Goal: Task Accomplishment & Management: Complete application form

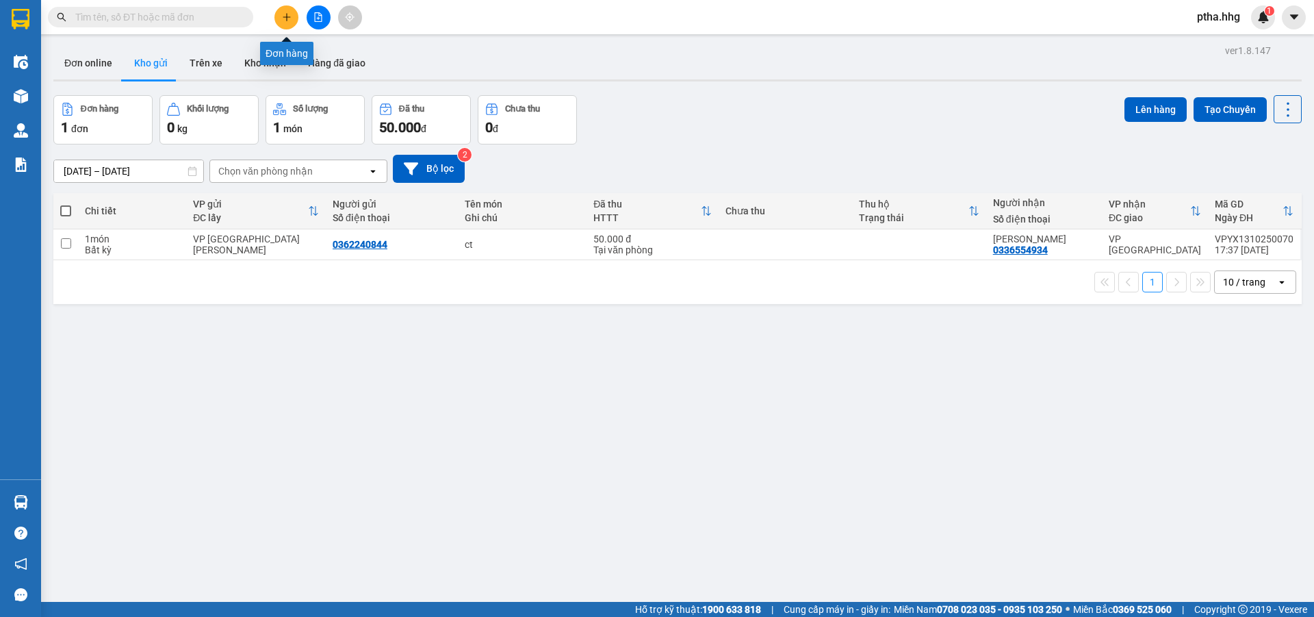
click at [285, 22] on button at bounding box center [287, 17] width 24 height 24
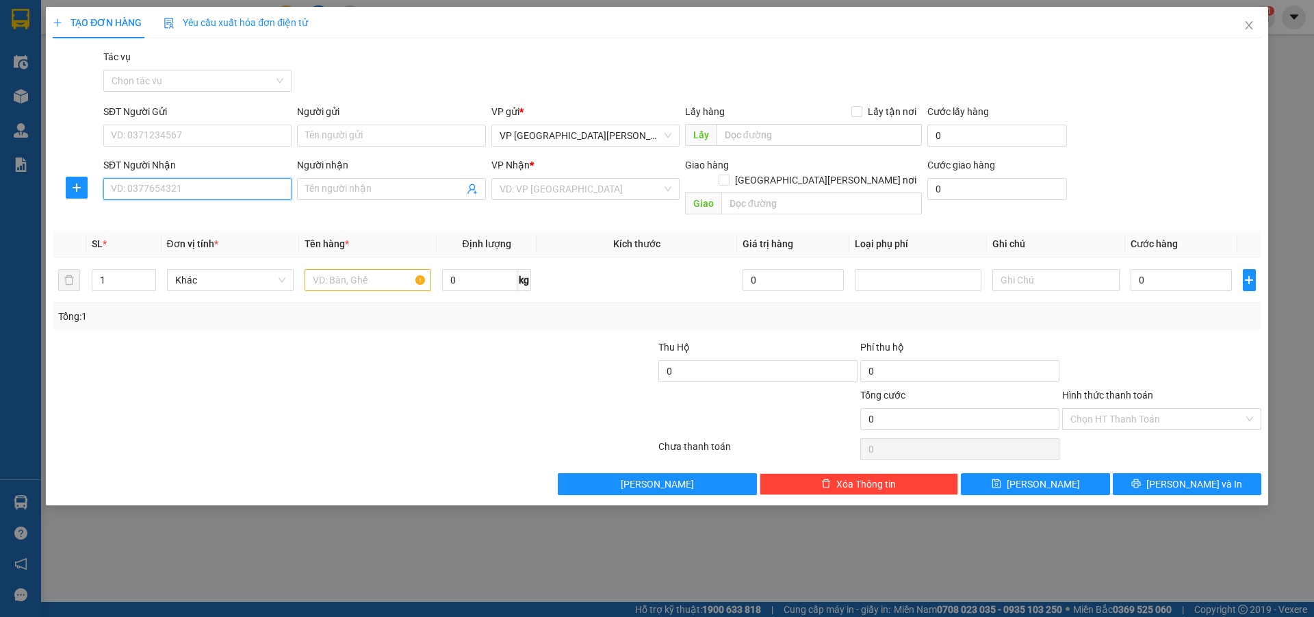
click at [198, 191] on input "SĐT Người Nhận" at bounding box center [197, 189] width 188 height 22
click at [142, 217] on div "0398651614" at bounding box center [198, 216] width 172 height 15
type input "0398651614"
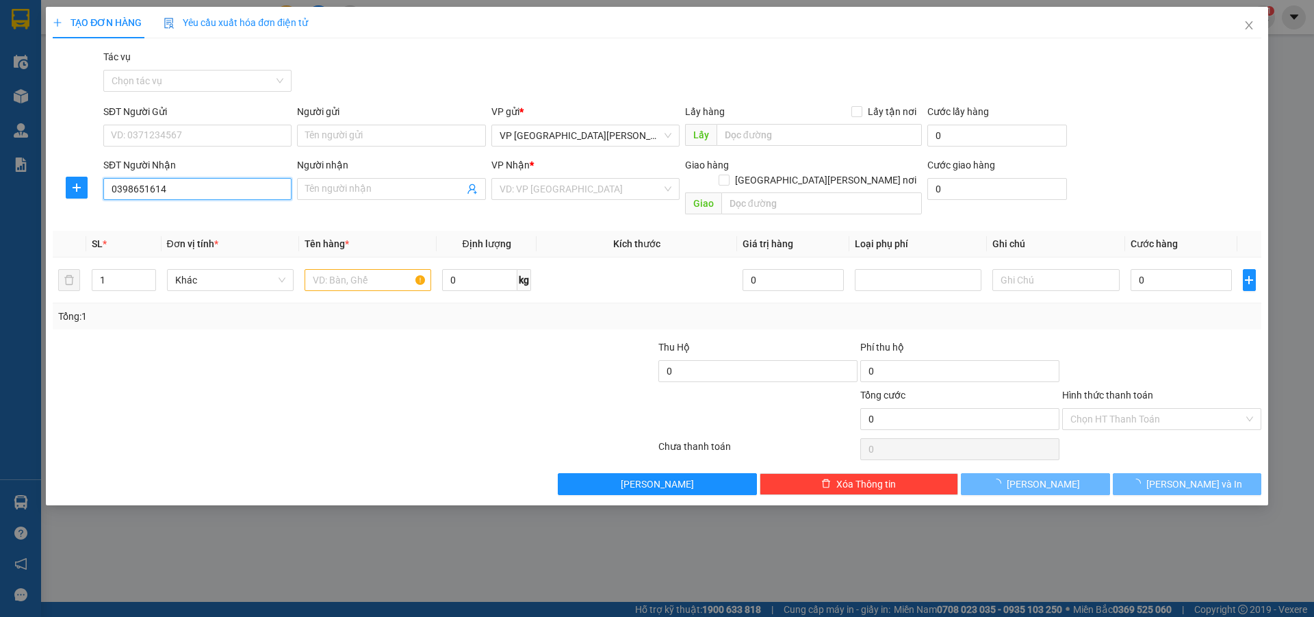
type input "[PERSON_NAME]"
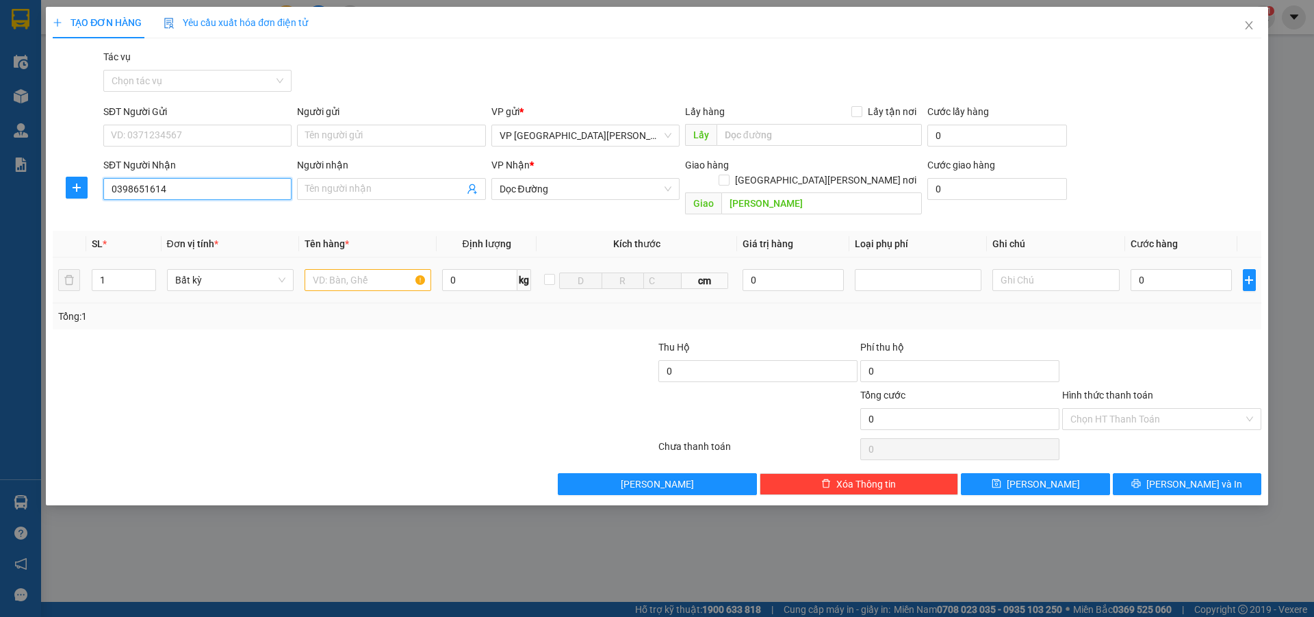
type input "0398651614"
click at [328, 269] on input "text" at bounding box center [368, 280] width 127 height 22
type input "hen"
click at [1152, 269] on input "0" at bounding box center [1182, 280] width 102 height 22
type input "1"
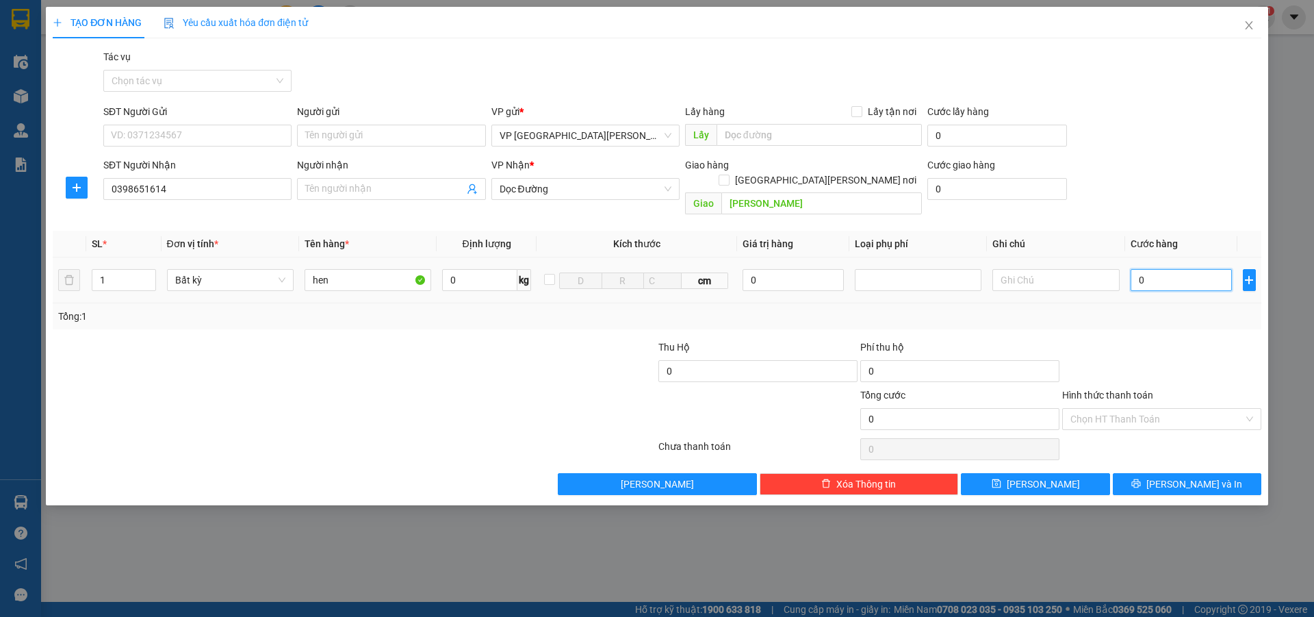
type input "1"
type input "13"
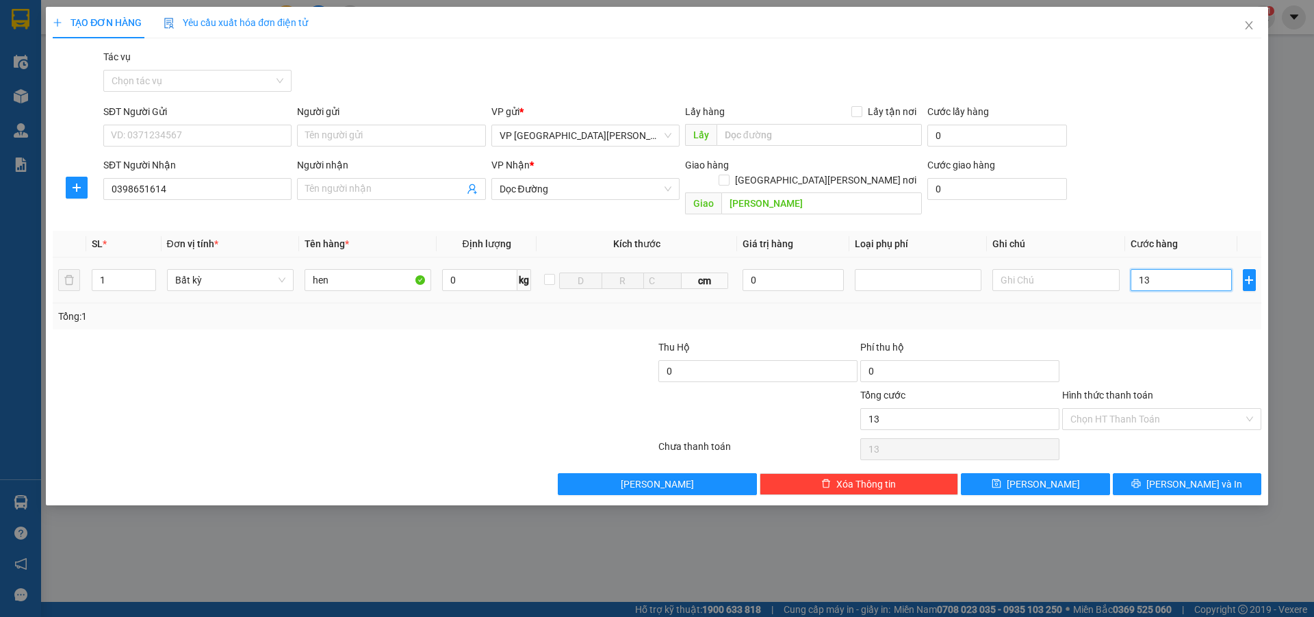
type input "130"
type input "1.300"
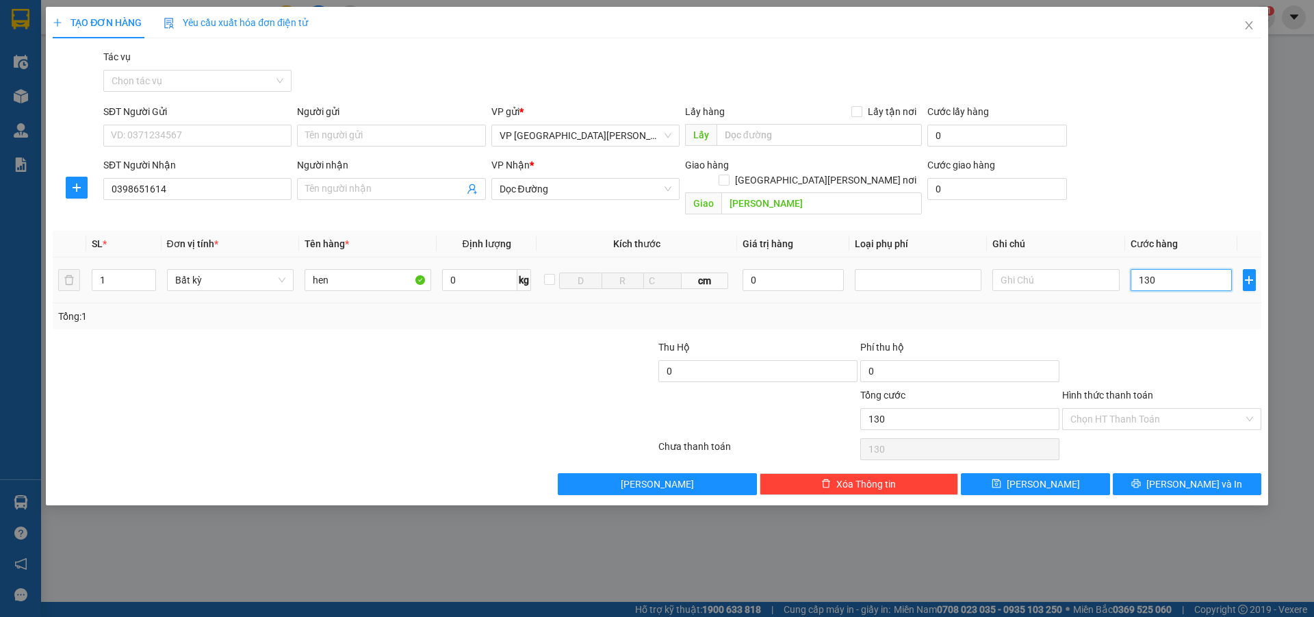
type input "1.300"
type input "13.000"
type input "130.000"
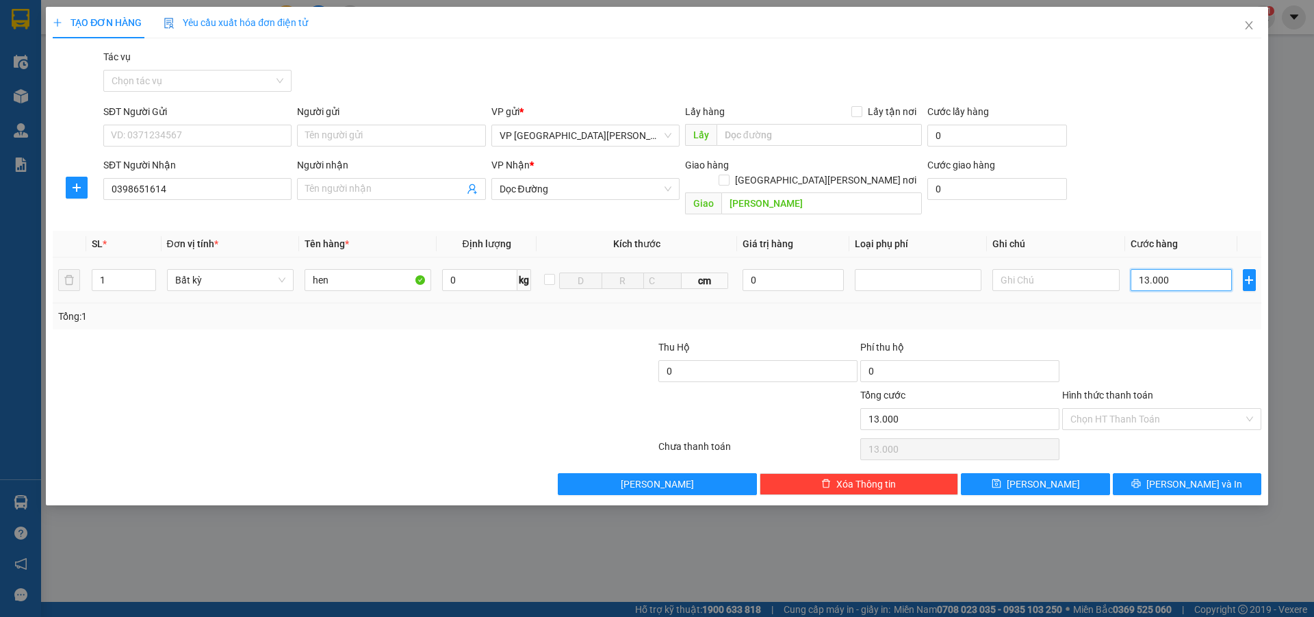
type input "130.000"
click at [1062, 473] on button "[PERSON_NAME]" at bounding box center [1035, 484] width 149 height 22
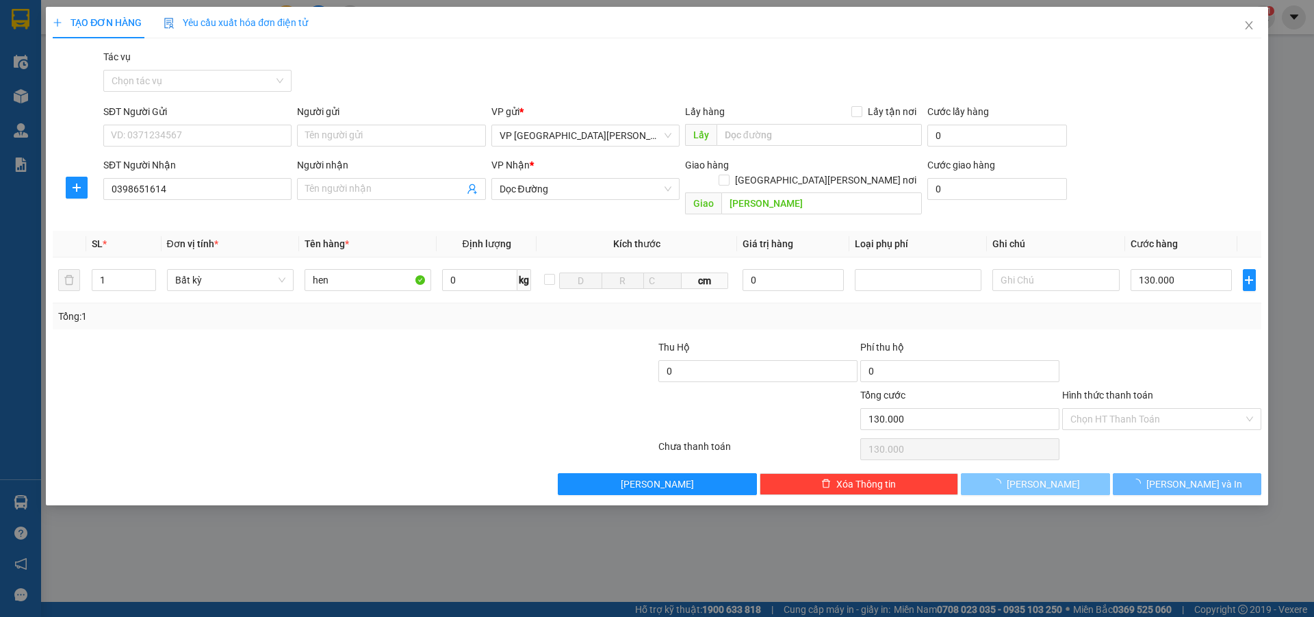
type input "0"
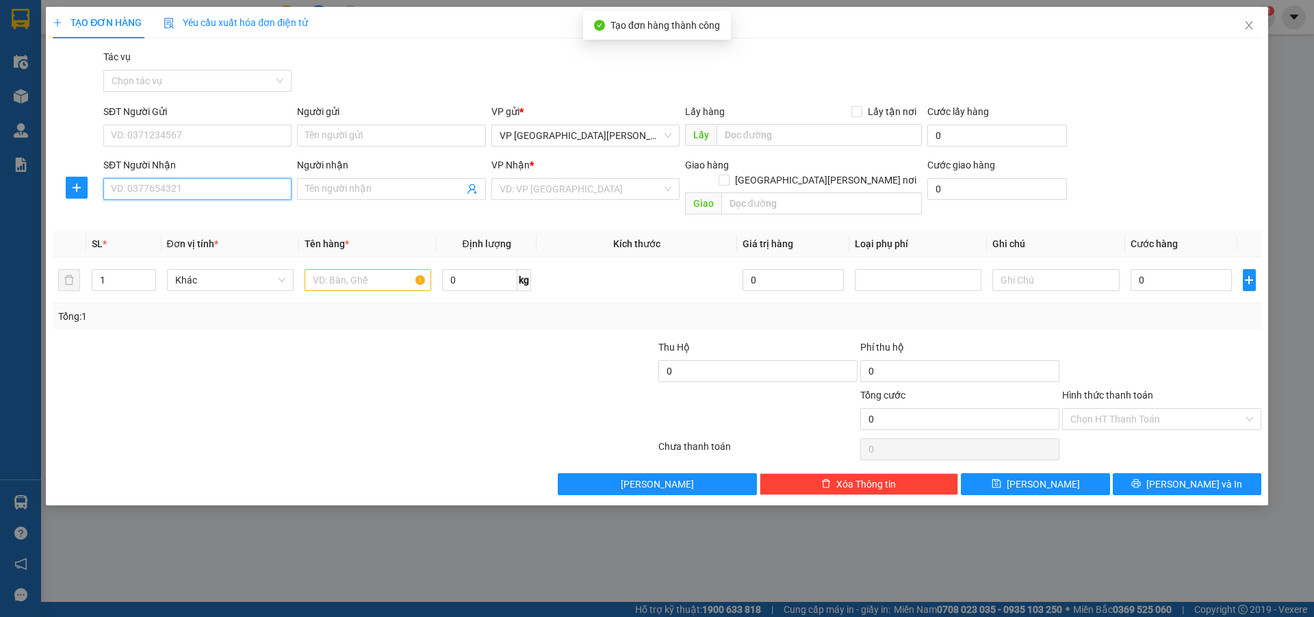
click at [196, 190] on input "SĐT Người Nhận" at bounding box center [197, 189] width 188 height 22
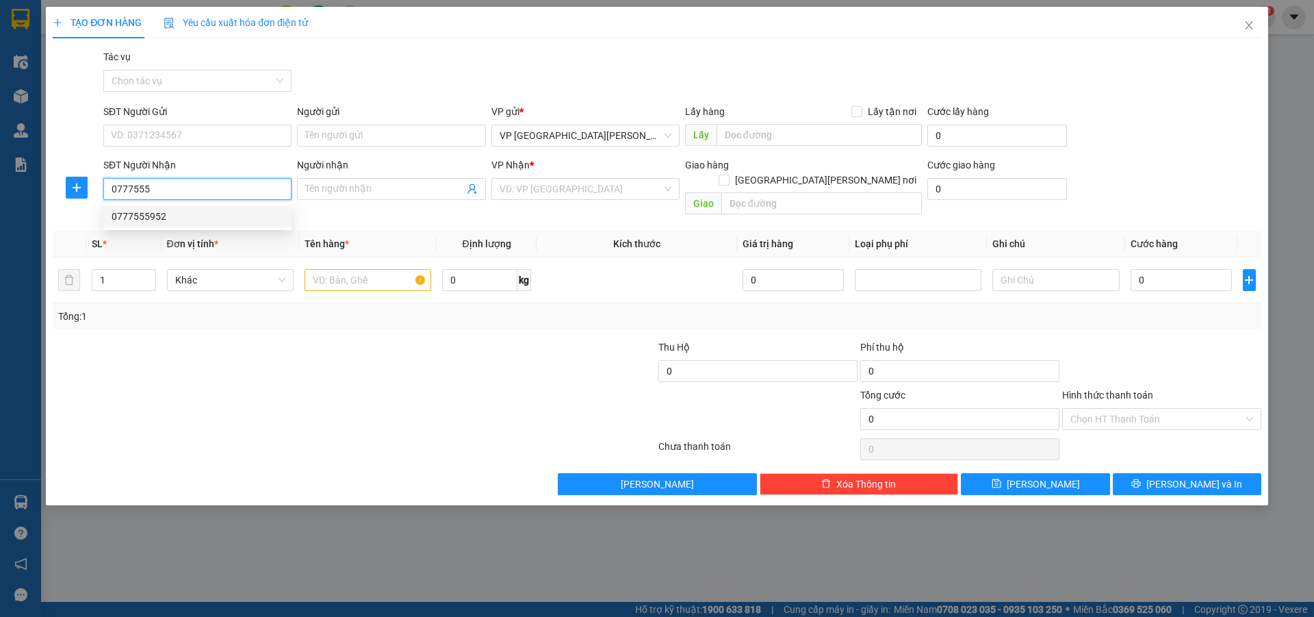
click at [149, 218] on div "0777555952" at bounding box center [198, 216] width 172 height 15
type input "0777555952"
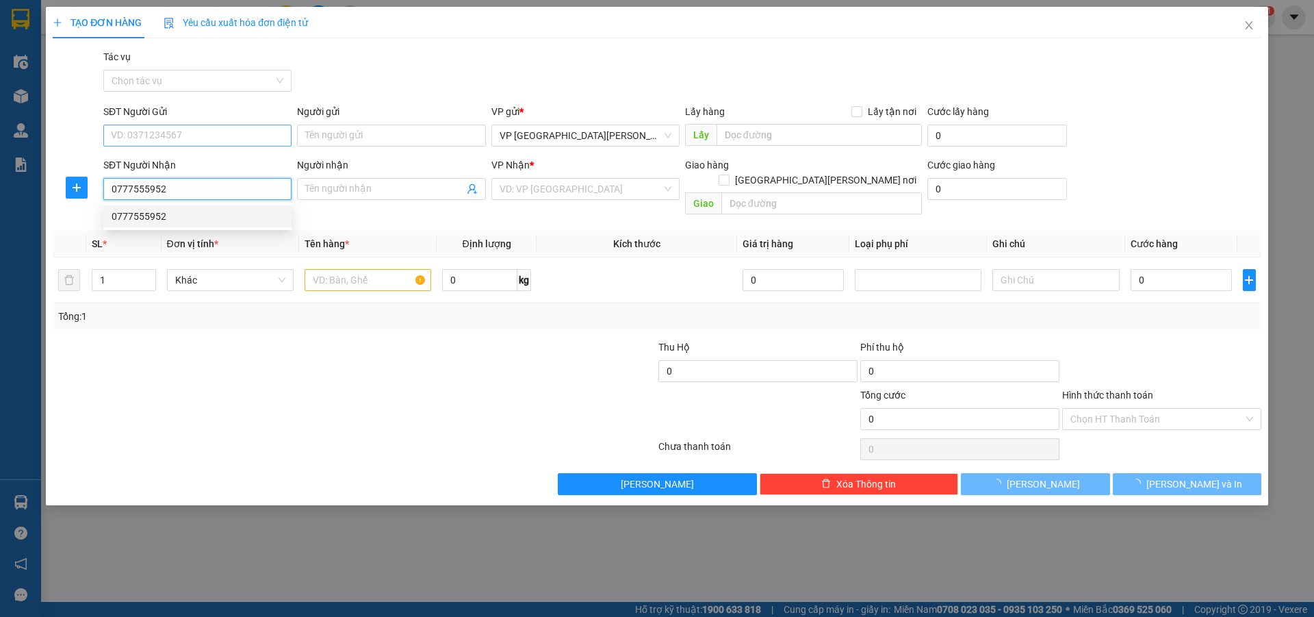
type input "nam phước Q/nam"
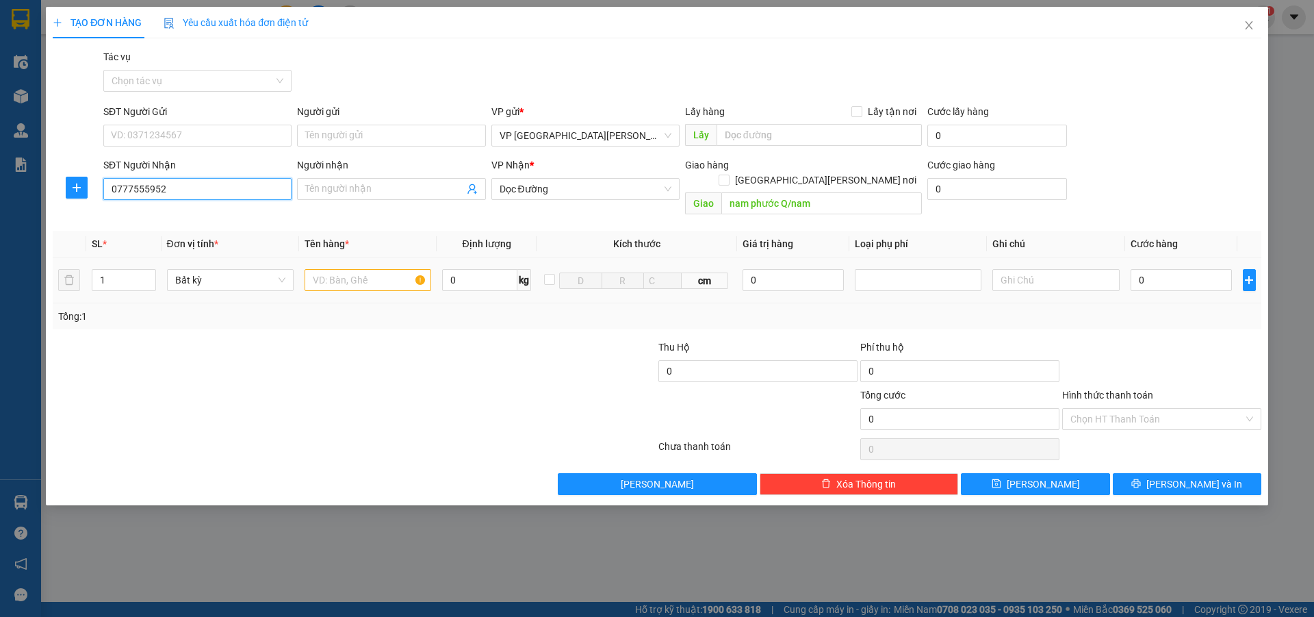
type input "0777555952"
click at [325, 269] on input "text" at bounding box center [368, 280] width 127 height 22
type input "hen"
click at [1165, 269] on input "0" at bounding box center [1182, 280] width 102 height 22
type input "1"
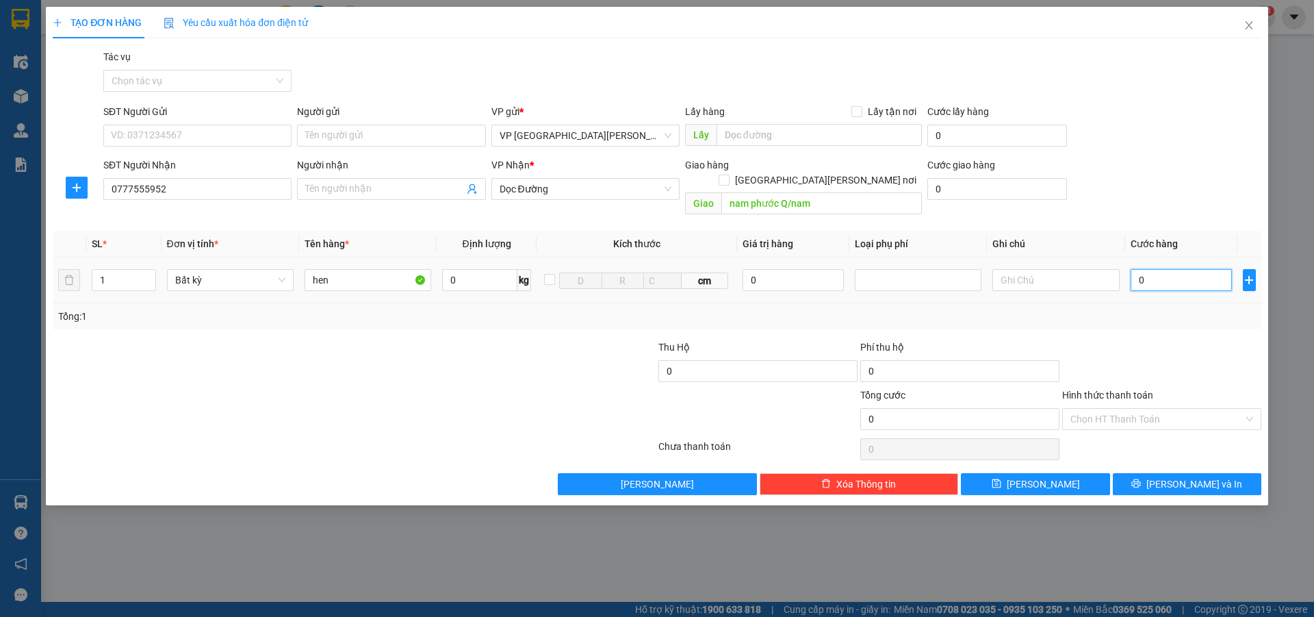
type input "1"
type input "13"
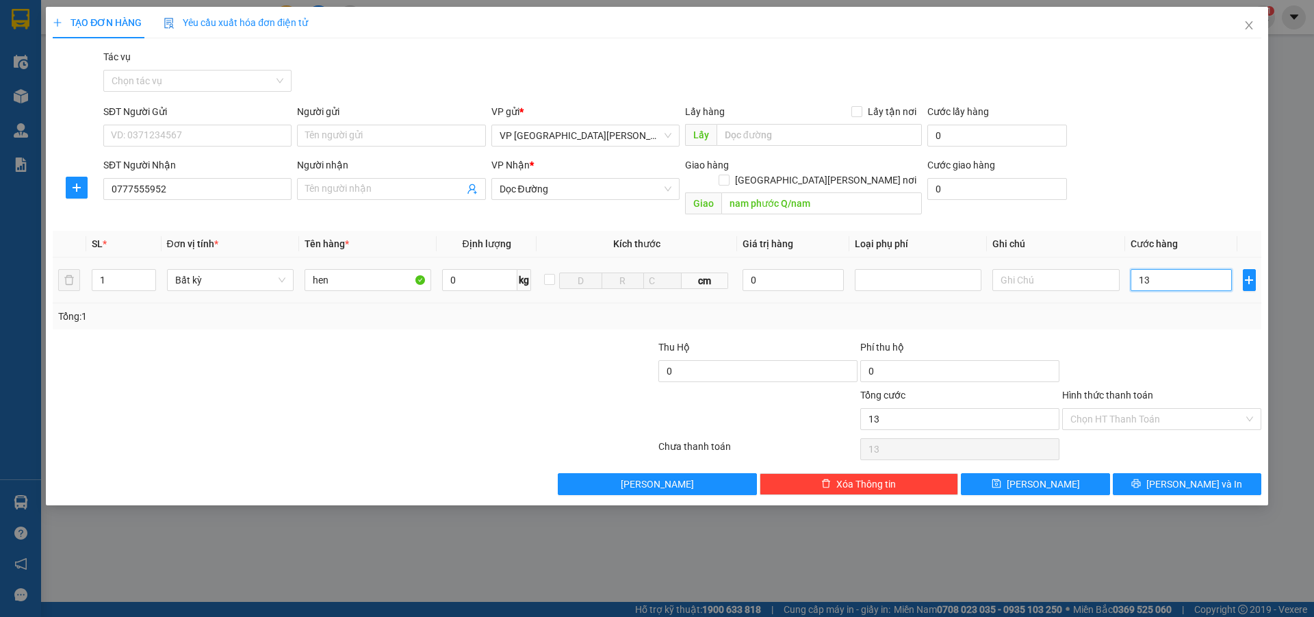
type input "130"
type input "1.300"
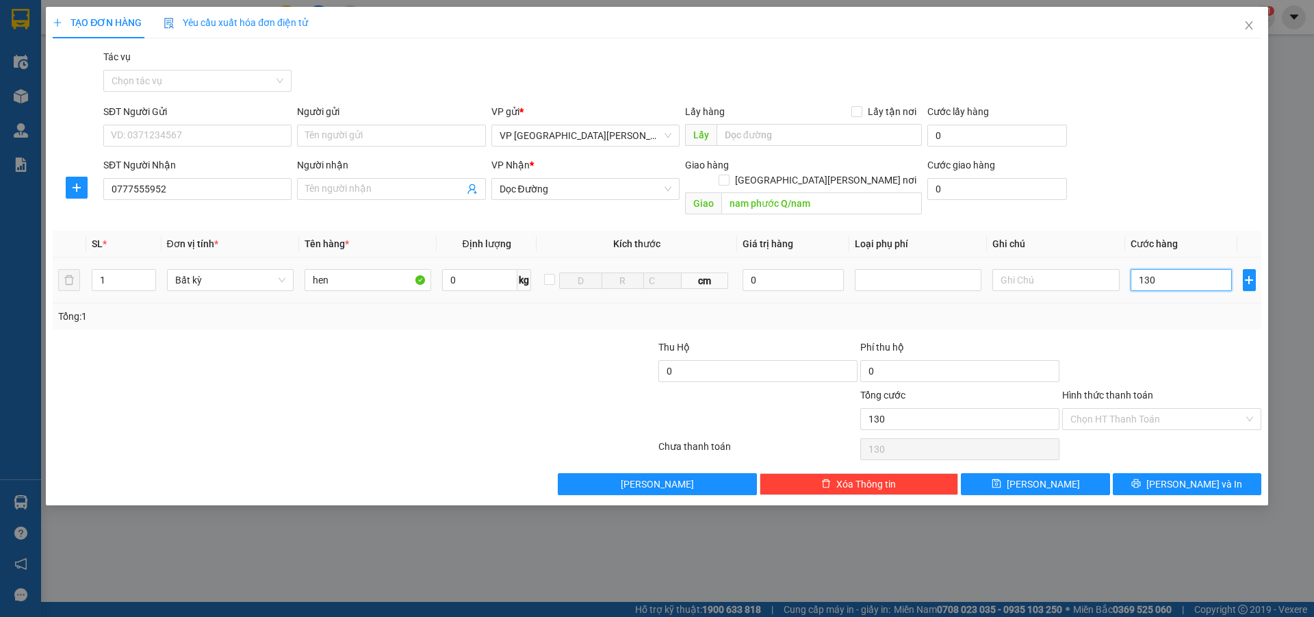
type input "1.300"
type input "13.000"
type input "130.000"
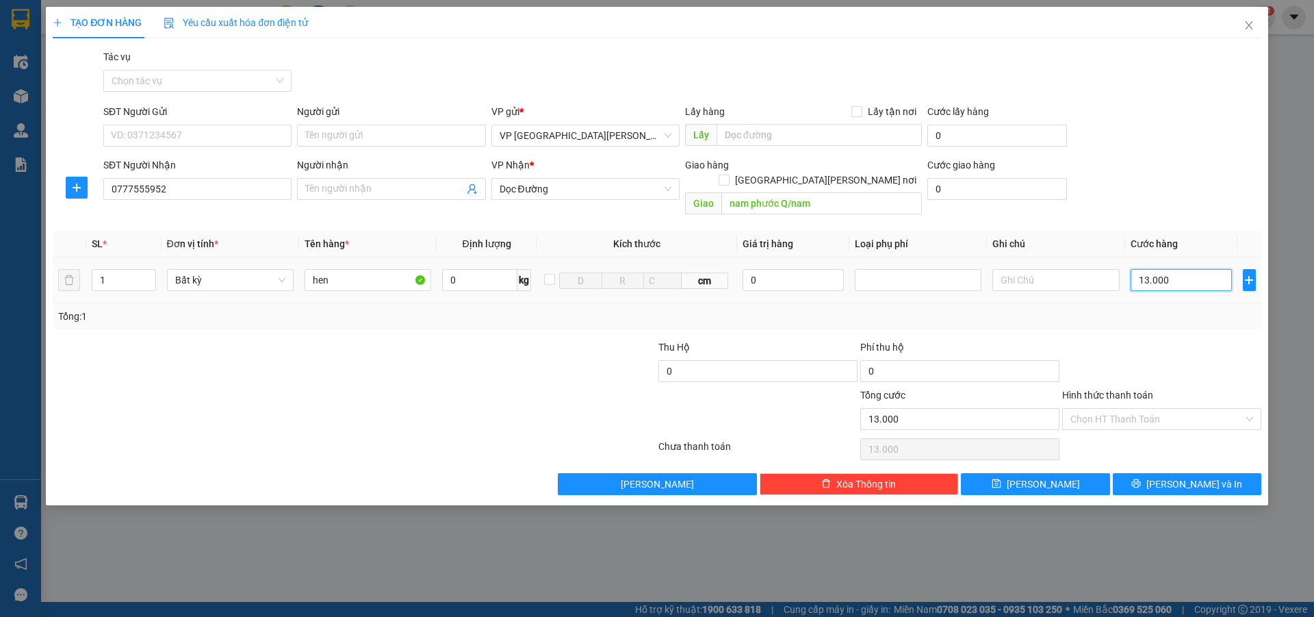
type input "130.000"
click at [1050, 476] on span "[PERSON_NAME]" at bounding box center [1043, 483] width 73 height 15
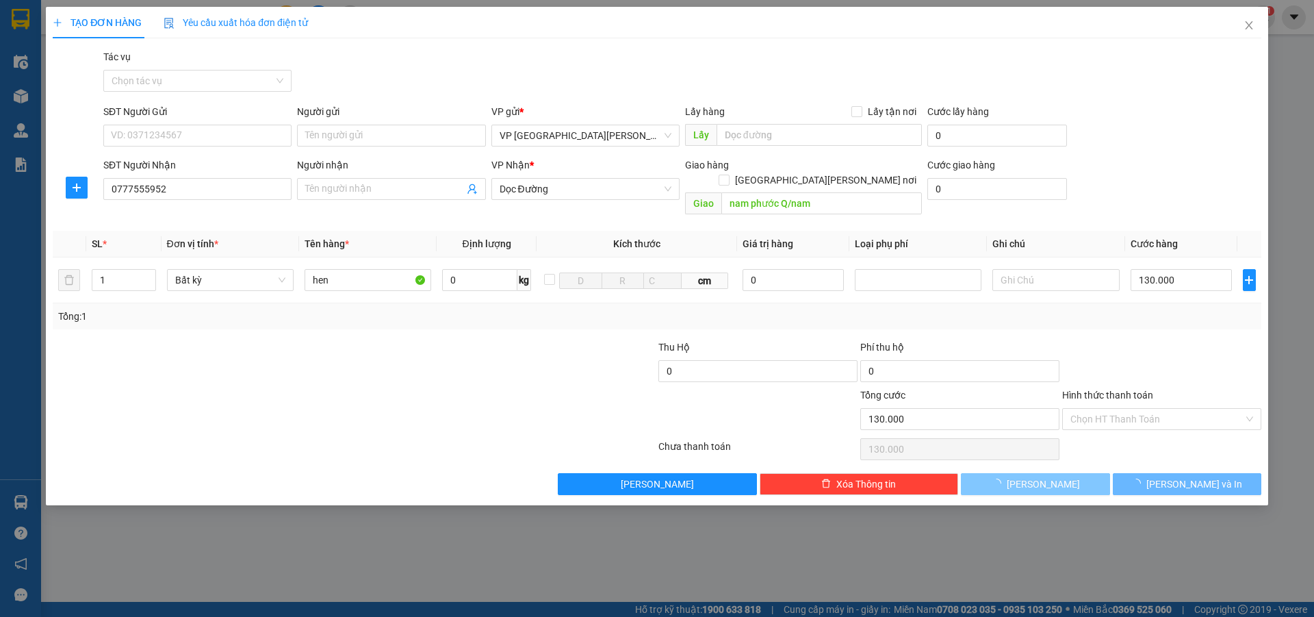
type input "0"
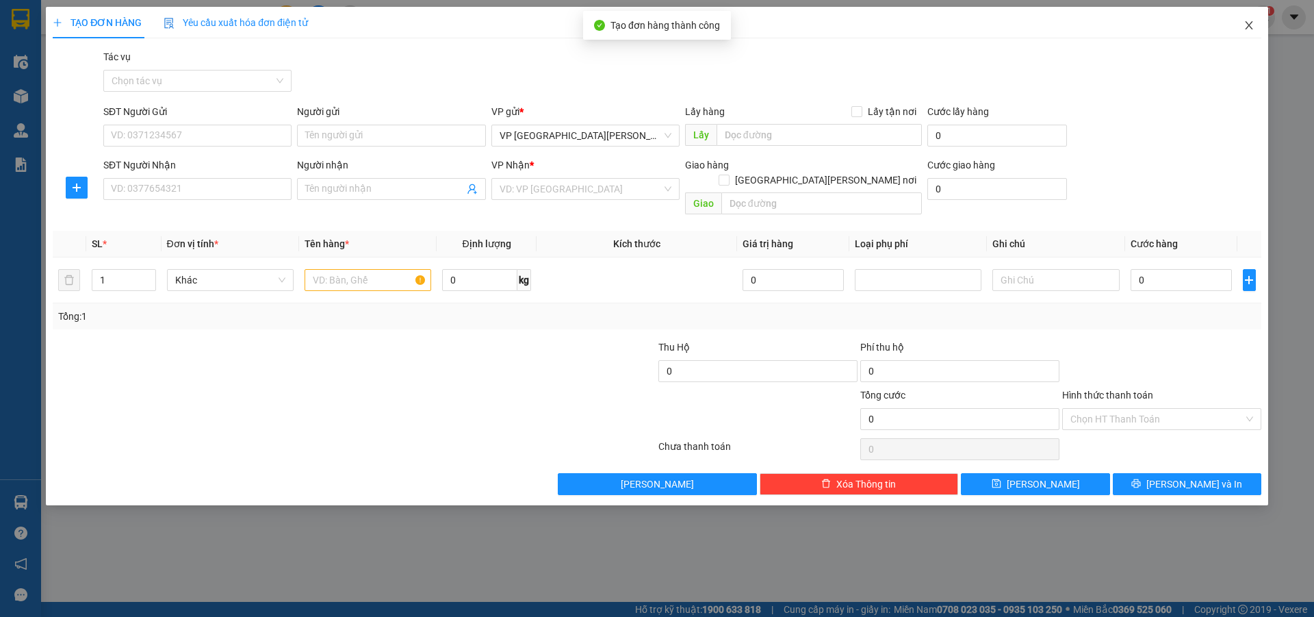
click at [1249, 24] on icon "close" at bounding box center [1249, 25] width 11 height 11
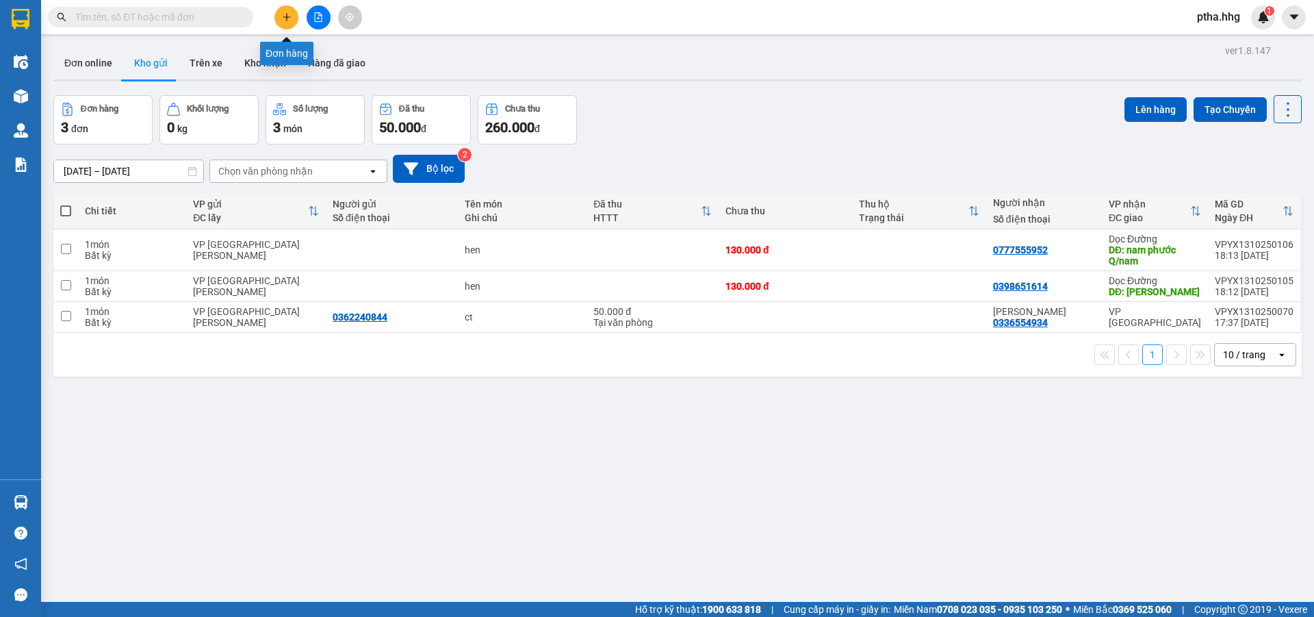
click at [285, 19] on icon "plus" at bounding box center [287, 17] width 10 height 10
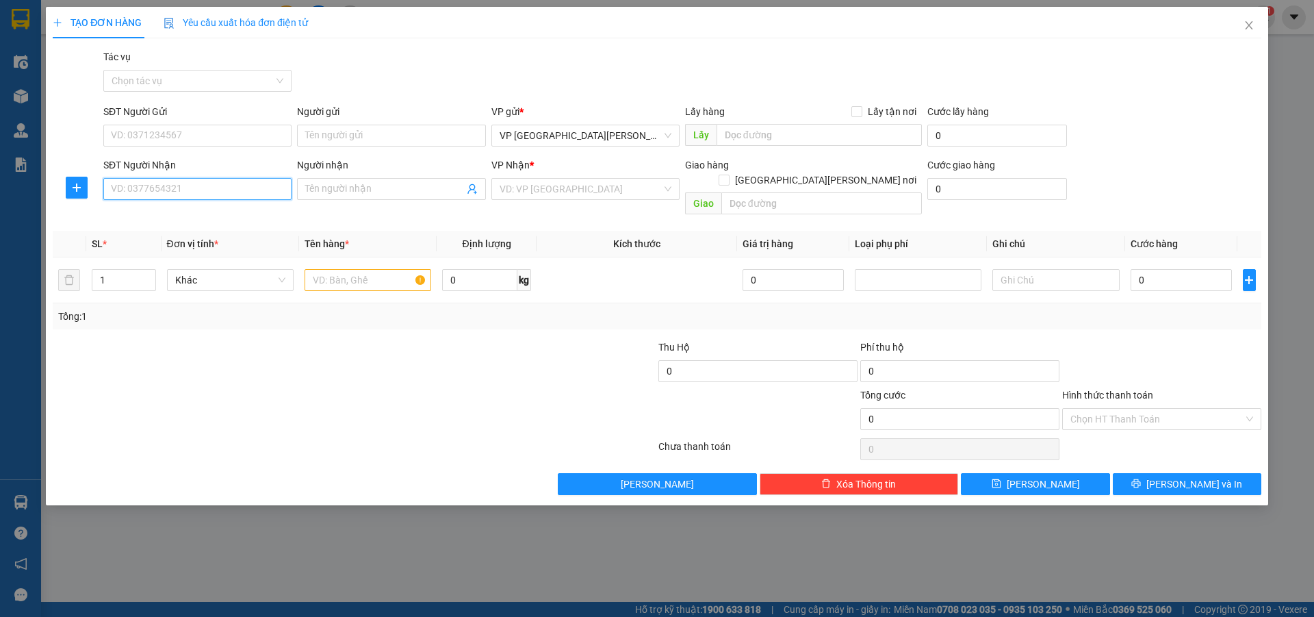
click at [139, 189] on input "SĐT Người Nhận" at bounding box center [197, 189] width 188 height 22
type input "0385714734"
click at [561, 187] on input "search" at bounding box center [581, 189] width 162 height 21
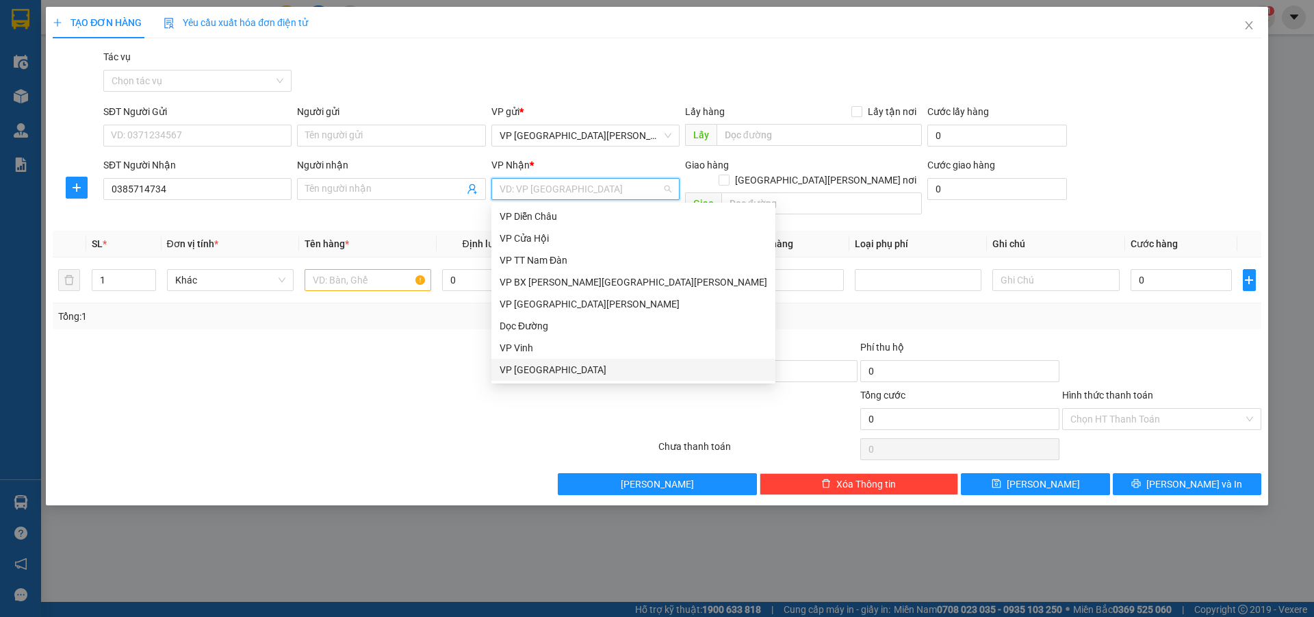
click at [524, 371] on div "VP [GEOGRAPHIC_DATA]" at bounding box center [634, 369] width 268 height 15
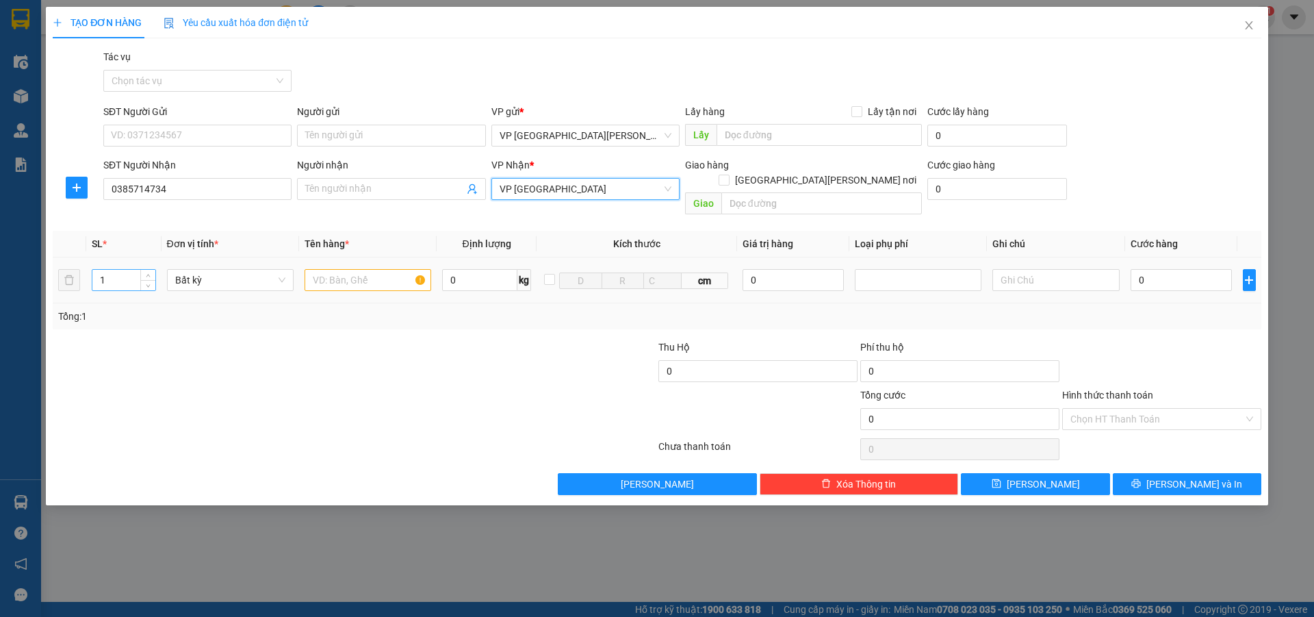
click at [106, 270] on input "1" at bounding box center [123, 280] width 63 height 21
type input "2"
click at [333, 269] on input "text" at bounding box center [368, 280] width 127 height 22
type input "xe may"
click at [1142, 269] on input "0" at bounding box center [1182, 280] width 102 height 22
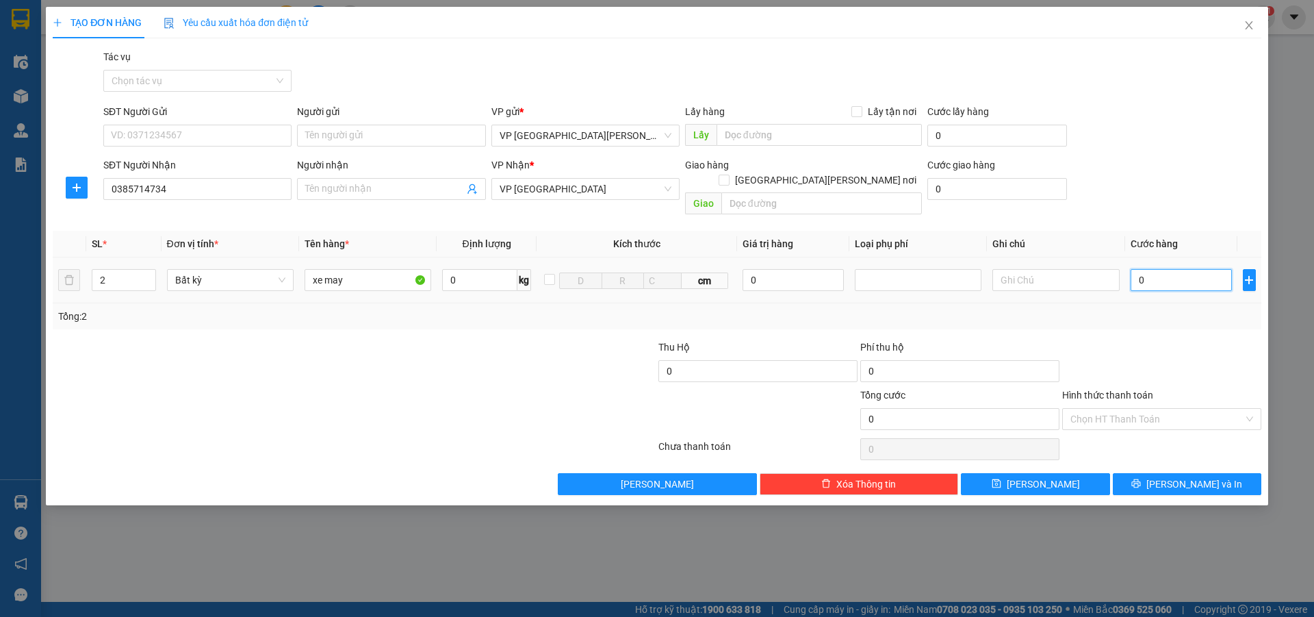
type input "9"
type input "90"
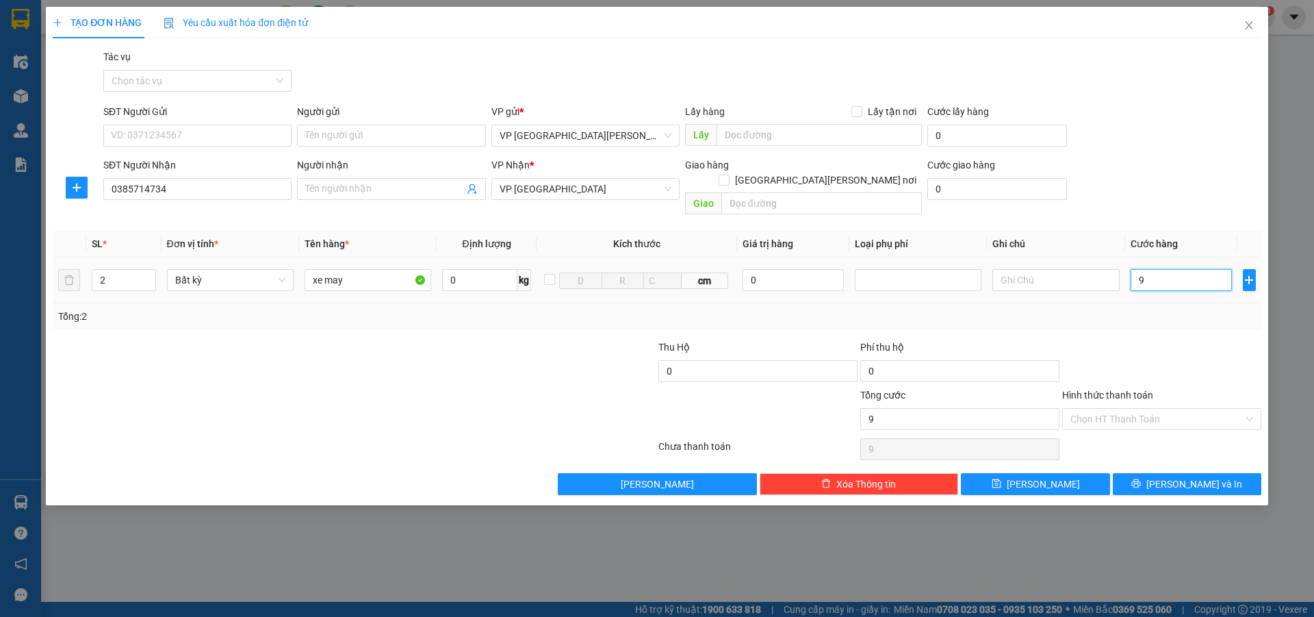
type input "90"
type input "900"
type input "9.000"
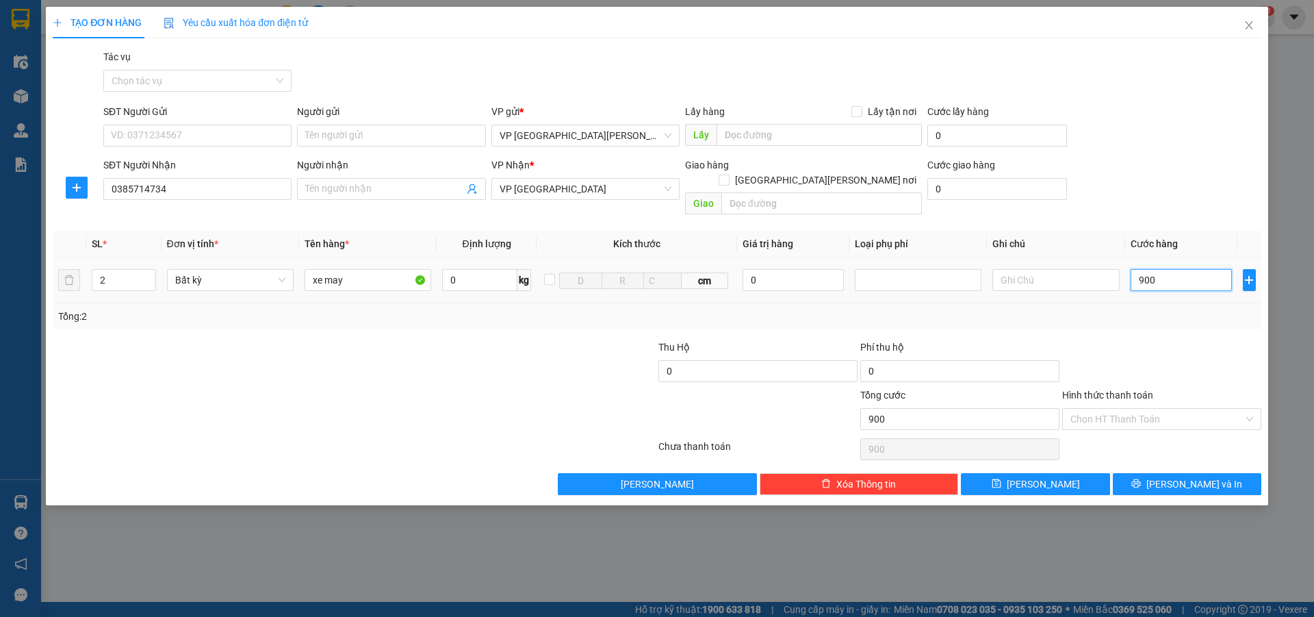
type input "9.000"
type input "90.000"
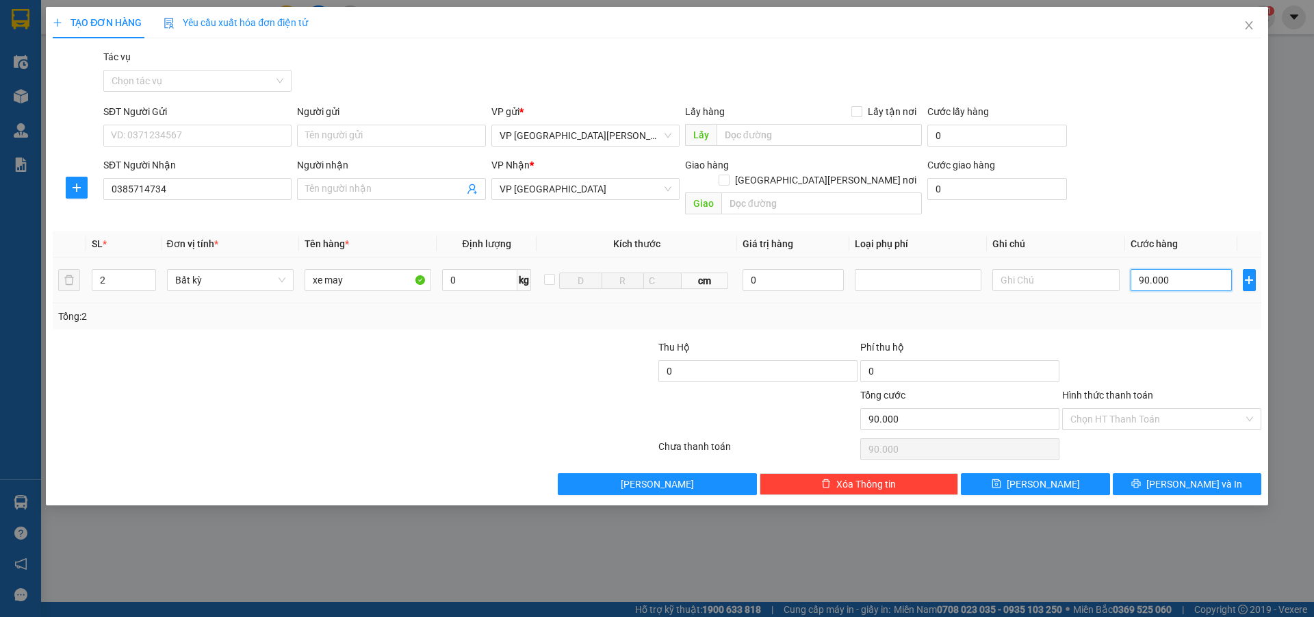
type input "900.000"
click at [1109, 409] on input "Hình thức thanh toán" at bounding box center [1157, 419] width 173 height 21
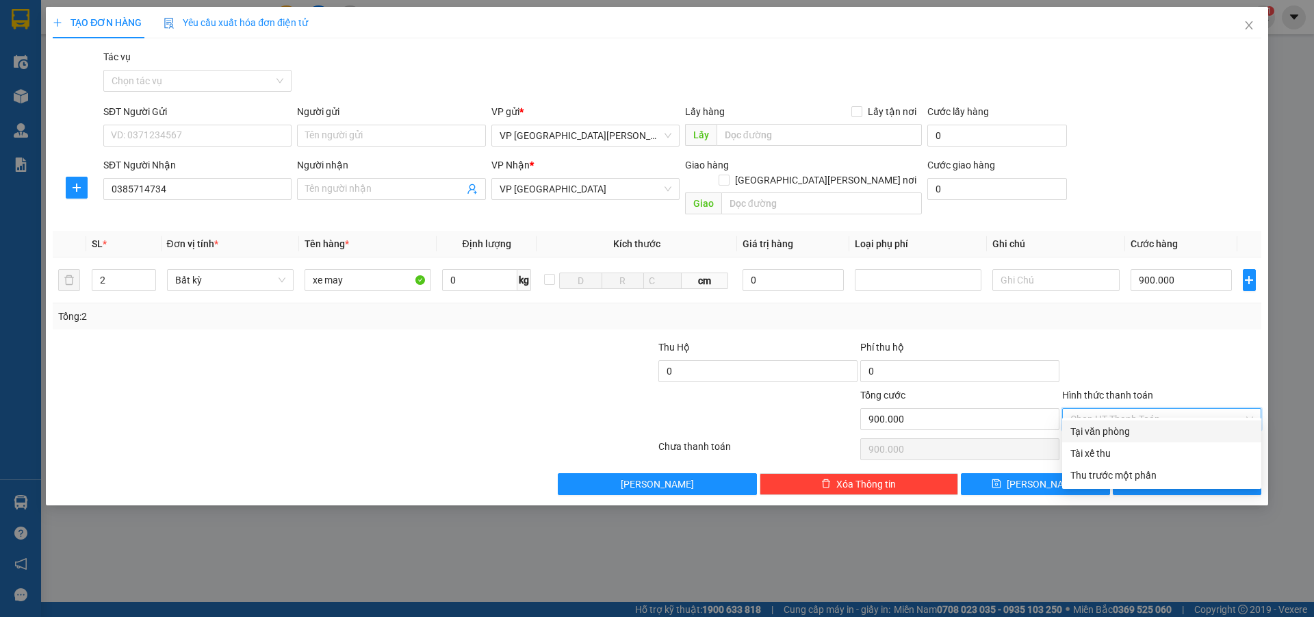
click at [1121, 428] on div "Tại văn phòng" at bounding box center [1162, 431] width 183 height 15
type input "0"
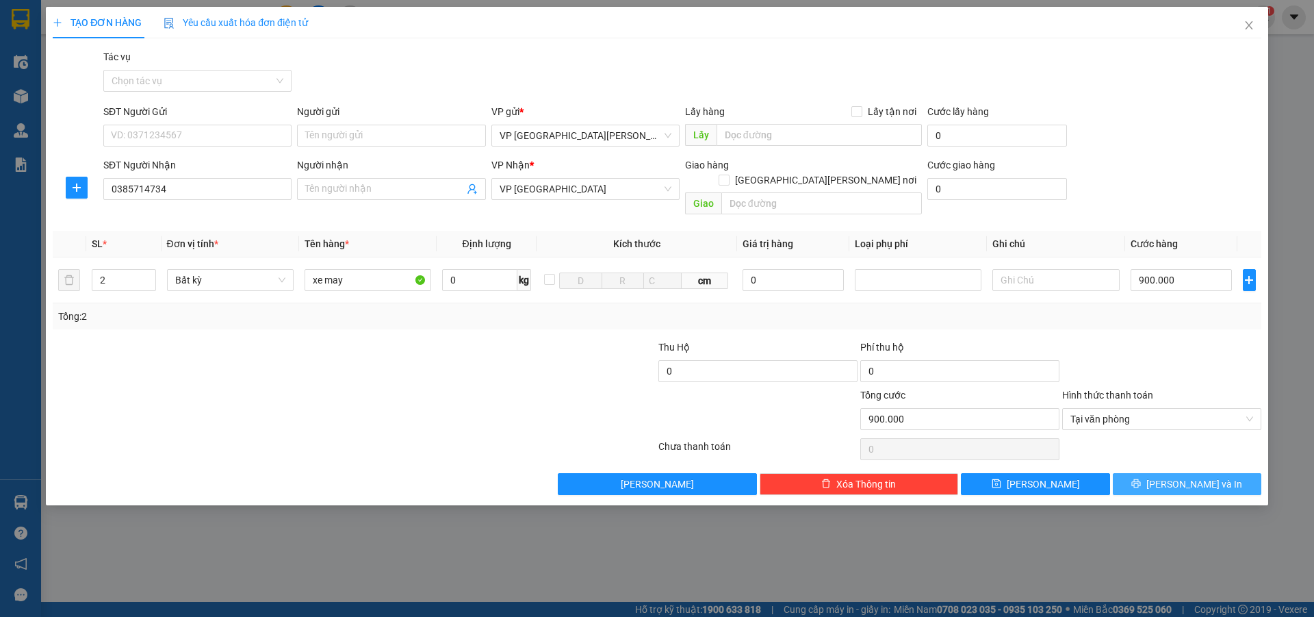
click at [1177, 476] on span "[PERSON_NAME] và In" at bounding box center [1195, 483] width 96 height 15
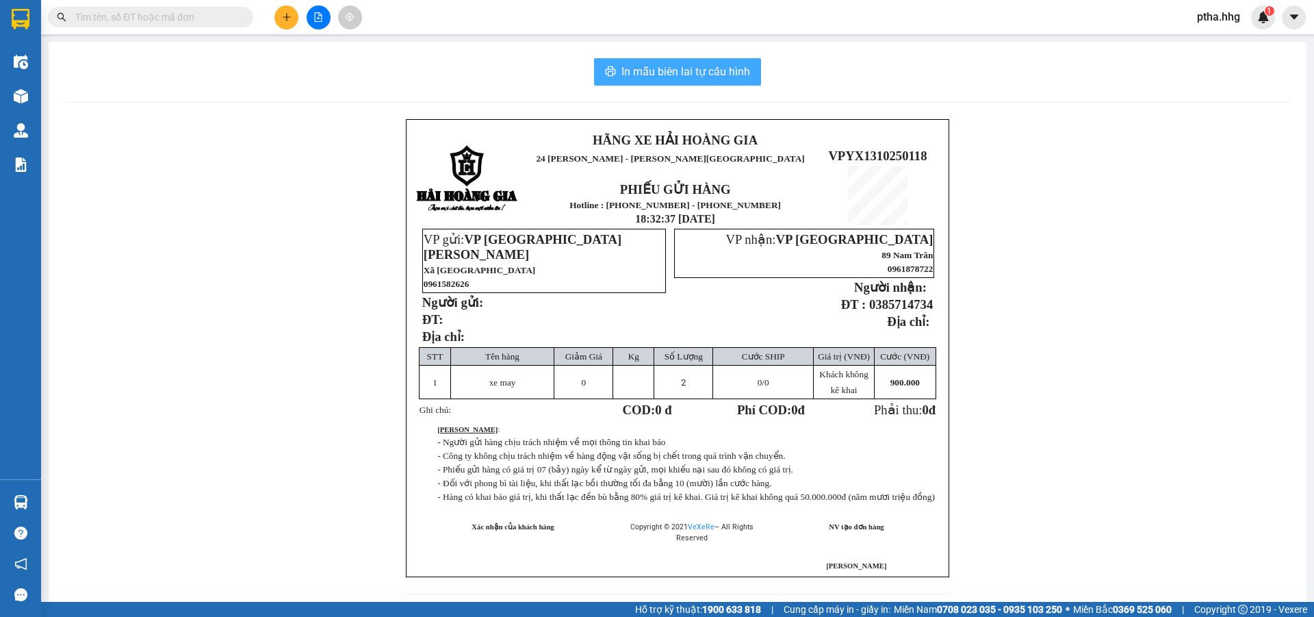
click at [691, 71] on span "In mẫu biên lai tự cấu hình" at bounding box center [686, 71] width 129 height 17
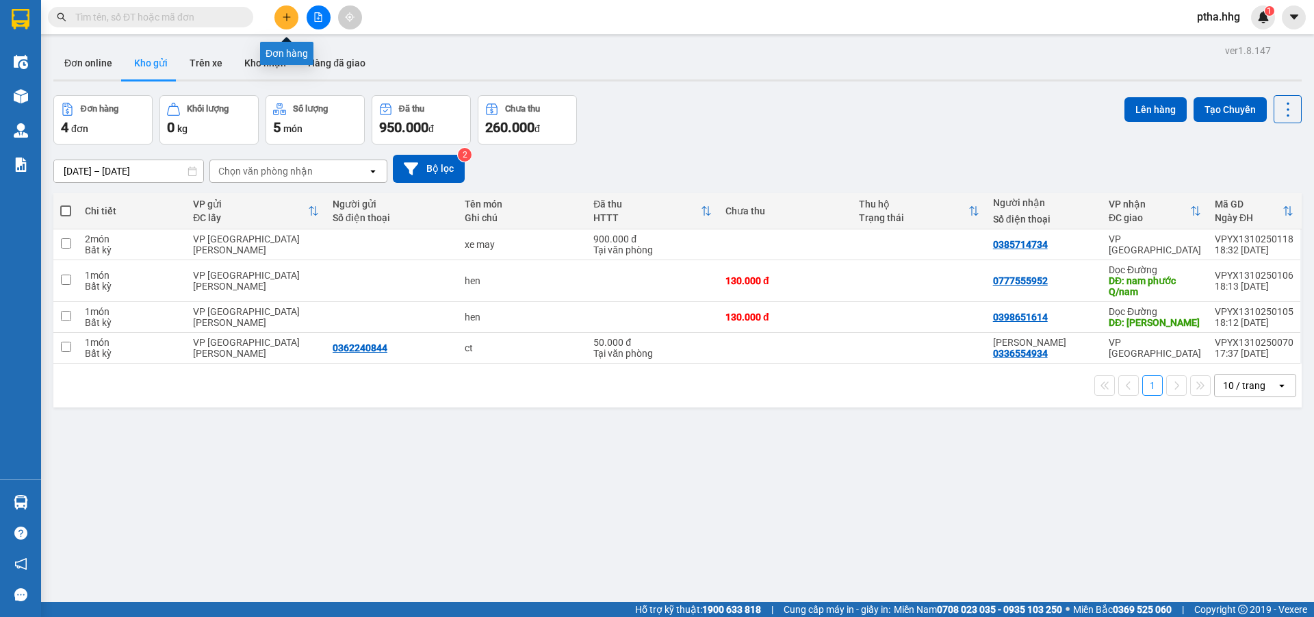
click at [285, 16] on icon "plus" at bounding box center [287, 17] width 10 height 10
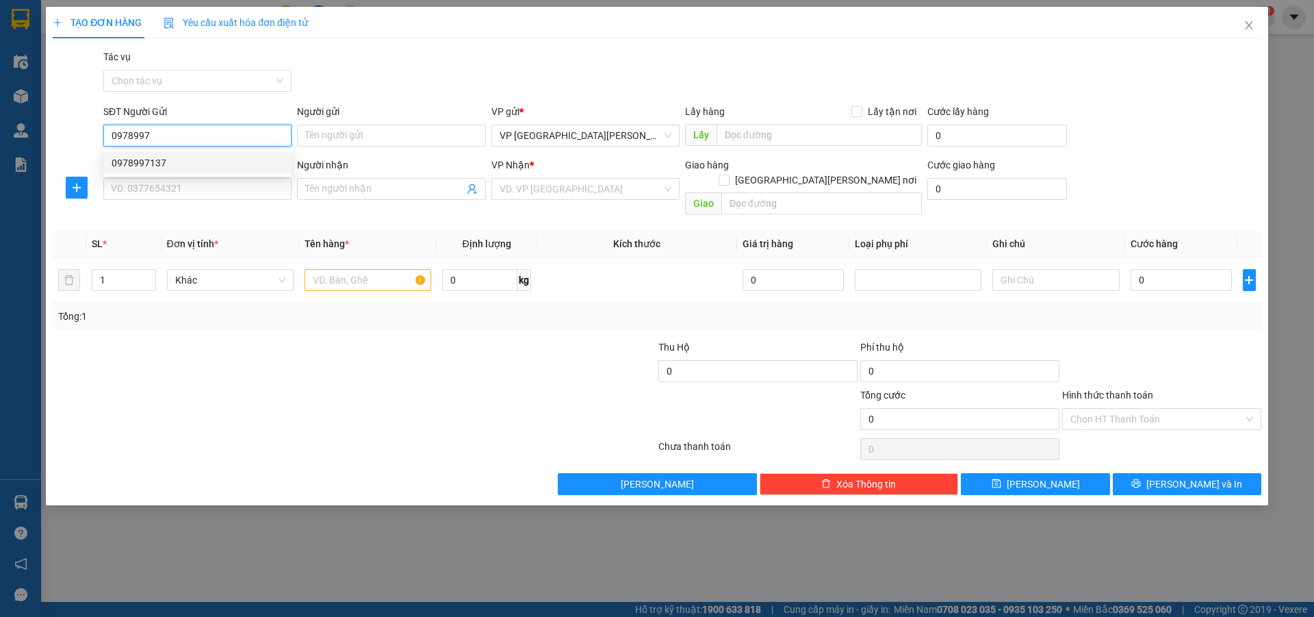
click at [140, 164] on div "0978997137" at bounding box center [198, 162] width 172 height 15
type input "0978997137"
click at [154, 190] on input "SĐT Người Nhận" at bounding box center [197, 189] width 188 height 22
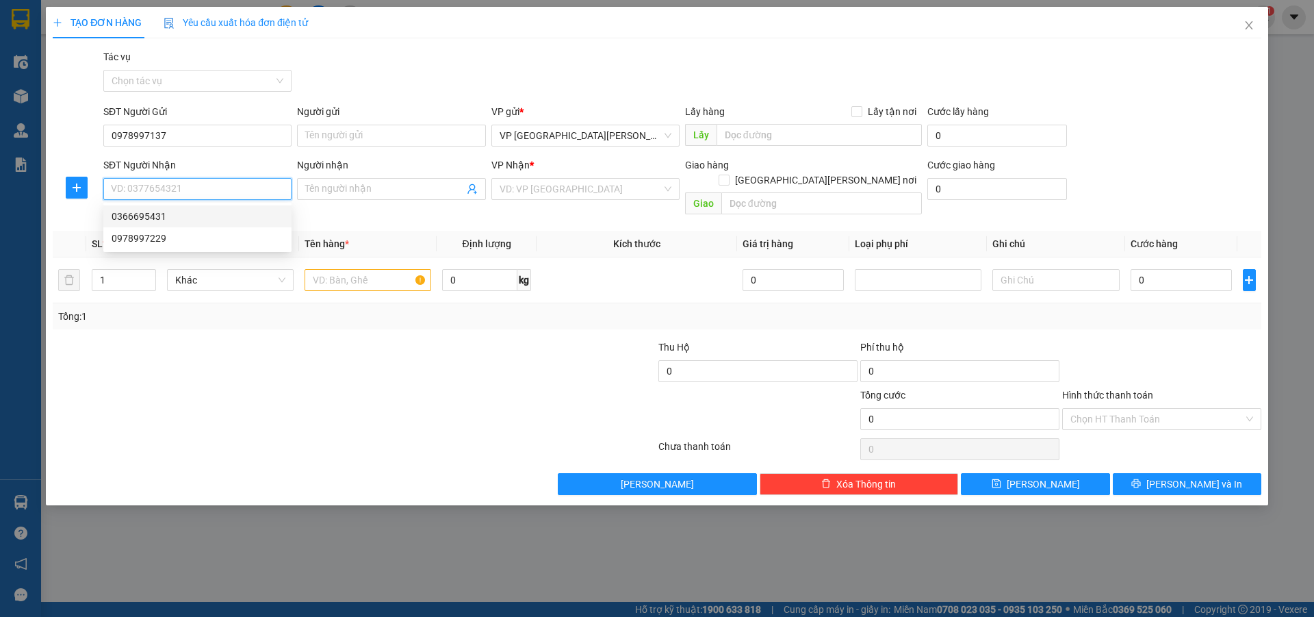
click at [151, 218] on div "0366695431" at bounding box center [198, 216] width 172 height 15
type input "0366695431"
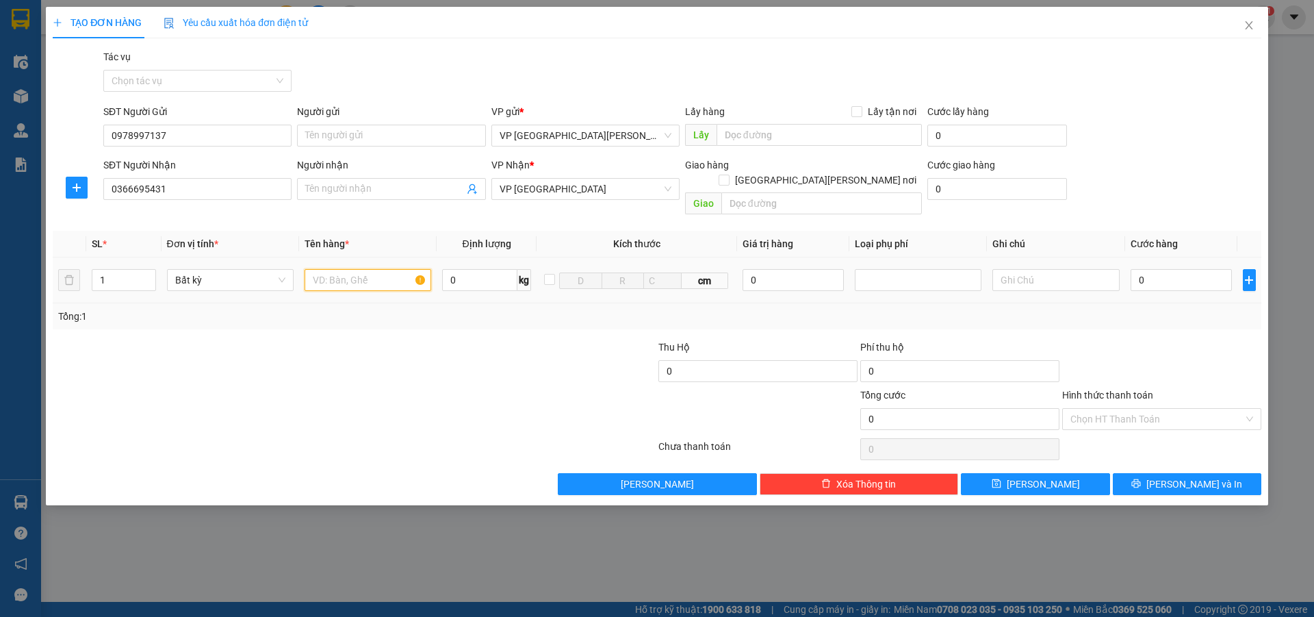
click at [312, 269] on input "text" at bounding box center [368, 280] width 127 height 22
type input "bi"
click at [1155, 269] on input "0" at bounding box center [1182, 280] width 102 height 22
type input "8"
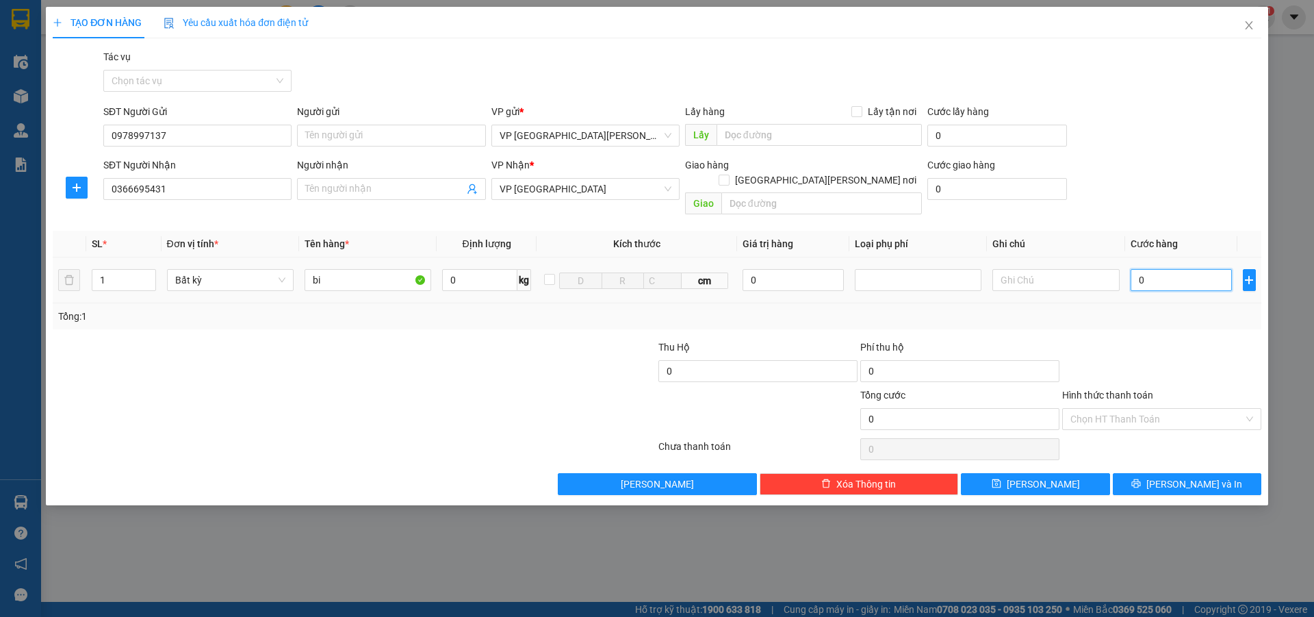
type input "8"
type input "80"
type input "800"
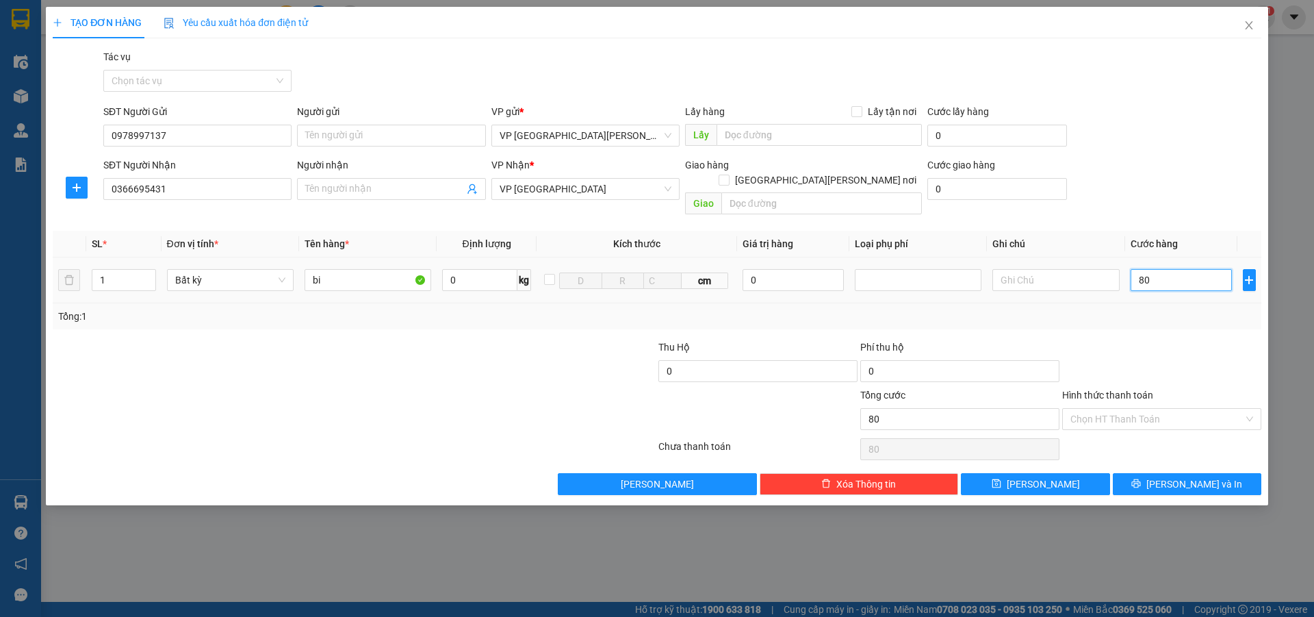
type input "800"
type input "8.000"
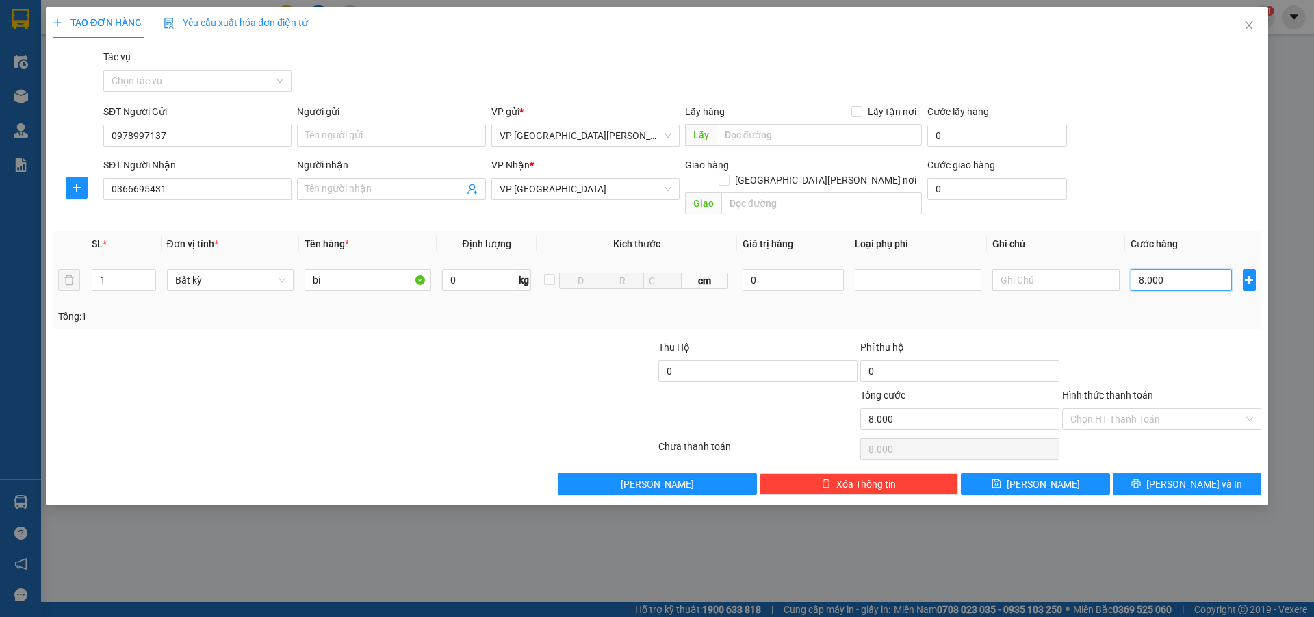
type input "80.000"
click at [1097, 409] on input "Hình thức thanh toán" at bounding box center [1157, 419] width 173 height 21
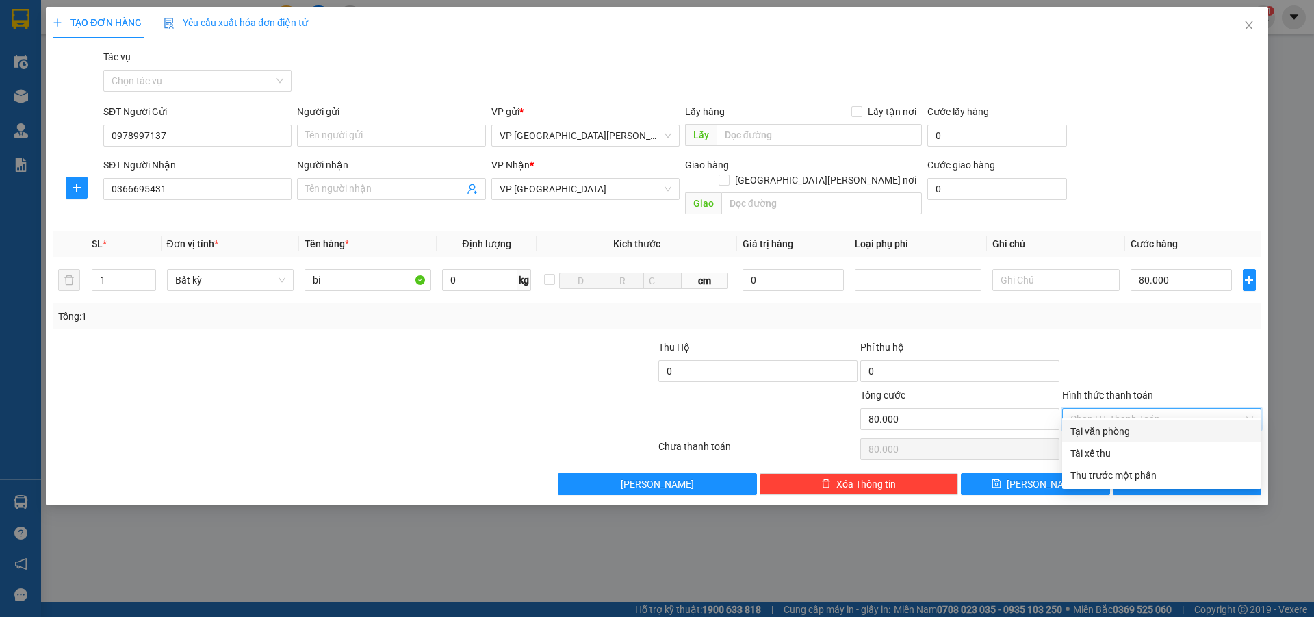
click at [1128, 431] on div "Tại văn phòng" at bounding box center [1162, 431] width 183 height 15
type input "0"
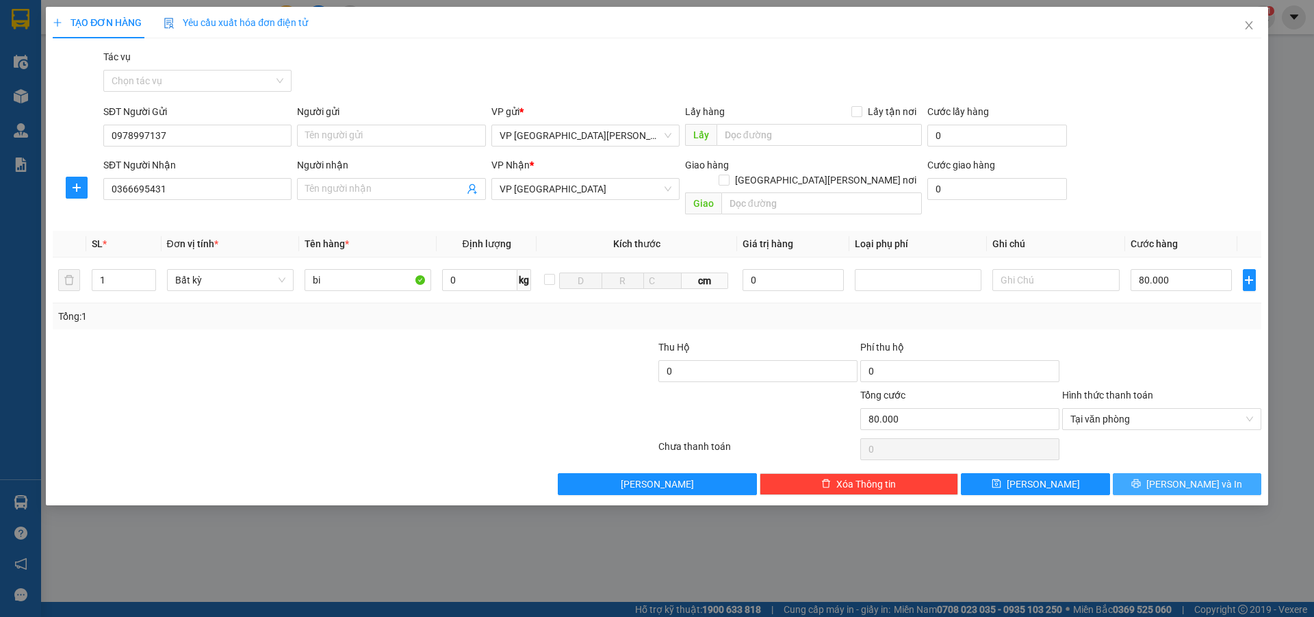
click at [1141, 479] on icon "printer" at bounding box center [1137, 484] width 10 height 10
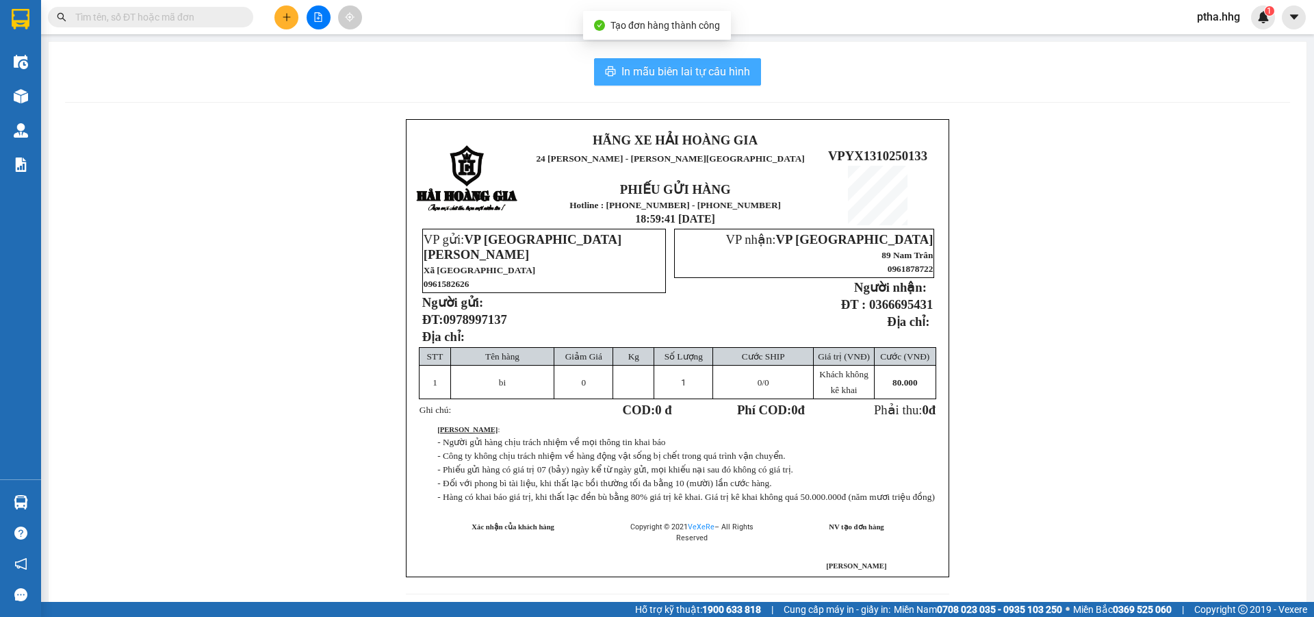
click at [676, 78] on span "In mẫu biên lai tự cấu hình" at bounding box center [686, 71] width 129 height 17
